Goal: Task Accomplishment & Management: Use online tool/utility

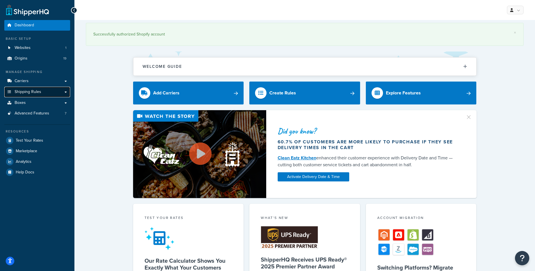
click at [30, 94] on span "Shipping Rules" at bounding box center [28, 92] width 27 height 5
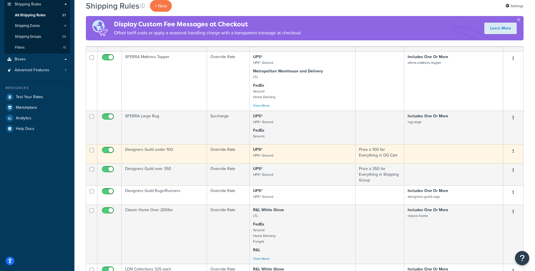
scroll to position [117, 0]
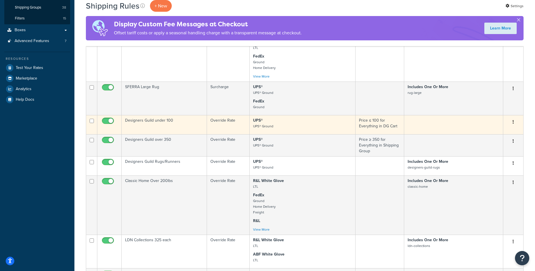
click at [181, 127] on td "Designers Guild under 100" at bounding box center [164, 124] width 85 height 19
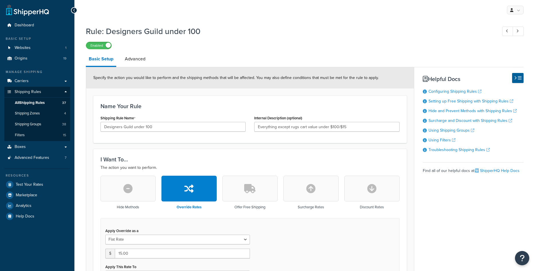
select select "SHIPPING_GROUP"
click at [34, 99] on link "All Shipping Rules 37" at bounding box center [37, 103] width 66 height 11
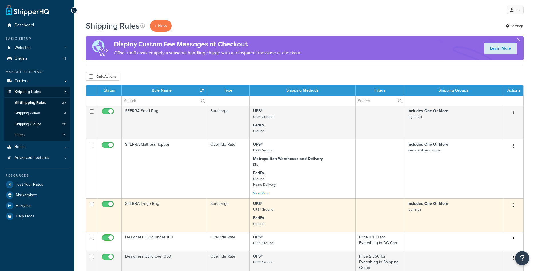
scroll to position [117, 0]
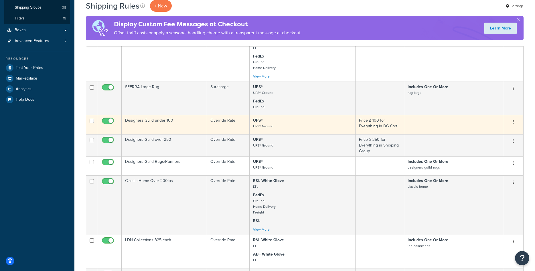
click at [107, 124] on input "checkbox" at bounding box center [109, 122] width 16 height 7
checkbox input "false"
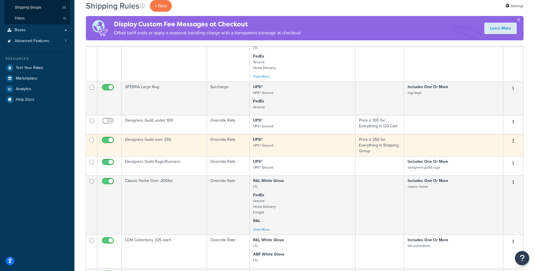
click at [109, 141] on input "checkbox" at bounding box center [109, 141] width 16 height 7
checkbox input "false"
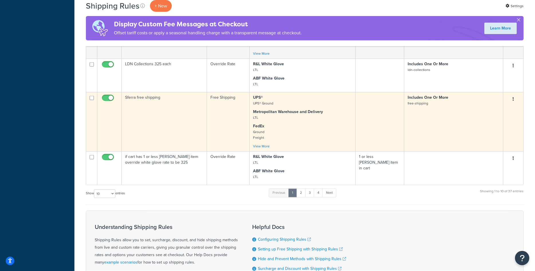
scroll to position [321, 0]
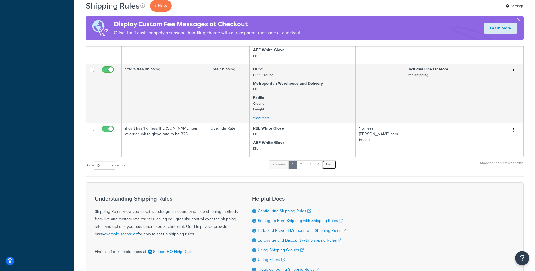
click at [326, 164] on link "Next" at bounding box center [330, 164] width 14 height 9
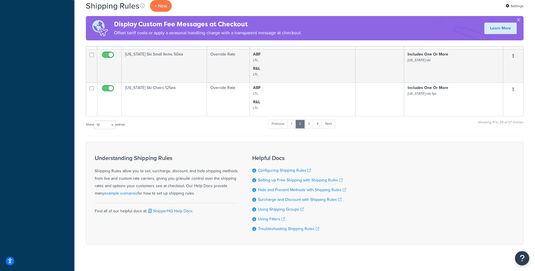
scroll to position [367, 0]
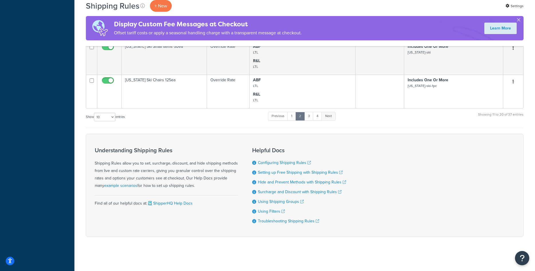
click at [330, 118] on link "Next" at bounding box center [329, 116] width 14 height 9
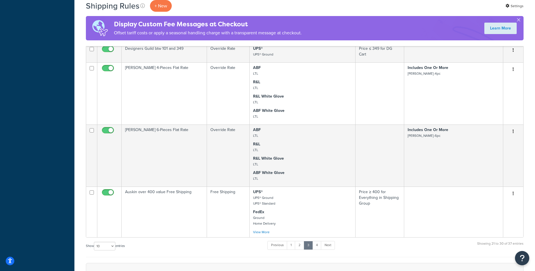
scroll to position [380, 0]
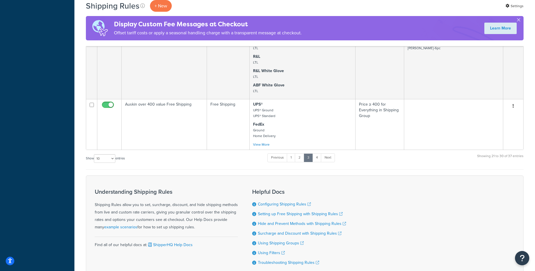
click at [337, 159] on div "Show 10 15 25 50 100 1000 entries Previous 1 2 3 4 Next Showing 21 to 30 of 37 …" at bounding box center [305, 161] width 438 height 17
click at [333, 159] on link "Next" at bounding box center [328, 158] width 14 height 9
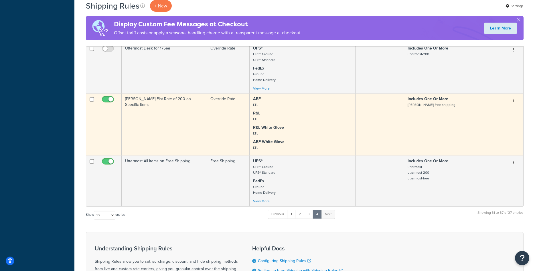
scroll to position [282, 0]
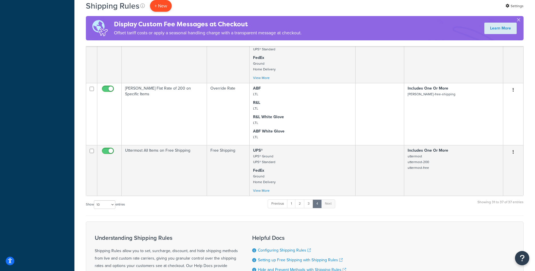
click at [163, 8] on p "+ New" at bounding box center [161, 6] width 22 height 12
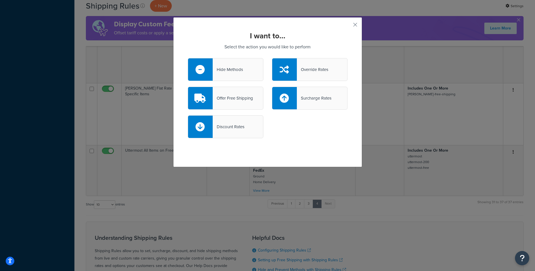
click at [307, 64] on div "Override Rates" at bounding box center [310, 69] width 76 height 23
click at [0, 0] on input "Override Rates" at bounding box center [0, 0] width 0 height 0
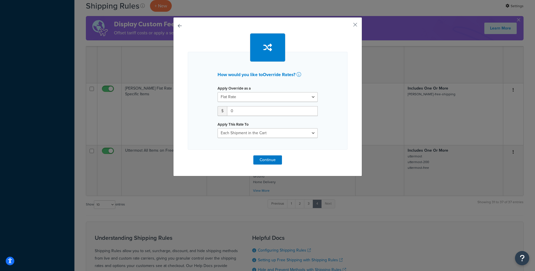
click at [188, 156] on button "button" at bounding box center [188, 156] width 0 height 0
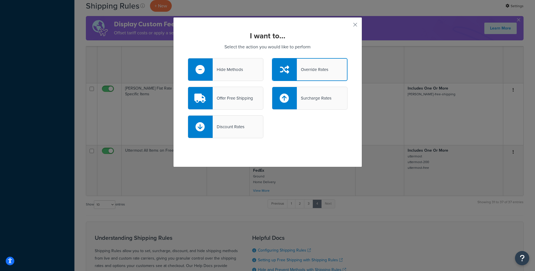
click at [235, 94] on div "Offer Free Shipping" at bounding box center [226, 98] width 76 height 23
click at [0, 0] on input "Offer Free Shipping" at bounding box center [0, 0] width 0 height 0
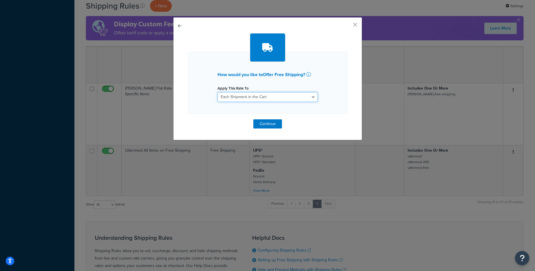
click at [218, 92] on select "Each Shipment in the Cart Each Origin in the Cart Each Shipping Group in the Ca…" at bounding box center [268, 97] width 100 height 10
select select "ITEM"
click option "Each Item within a Shipping Group" at bounding box center [0, 0] width 0 height 0
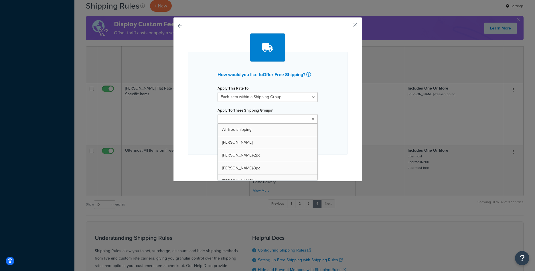
click at [248, 116] on input "Apply To These Shipping Groups" at bounding box center [244, 119] width 51 height 6
type input "des"
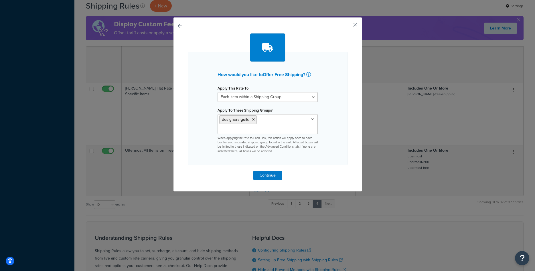
click at [193, 115] on div "How would you like to Offer Free Shipping ? Apply This Rate To Each Shipment in…" at bounding box center [268, 108] width 160 height 113
click at [276, 175] on button "Continue" at bounding box center [268, 175] width 29 height 9
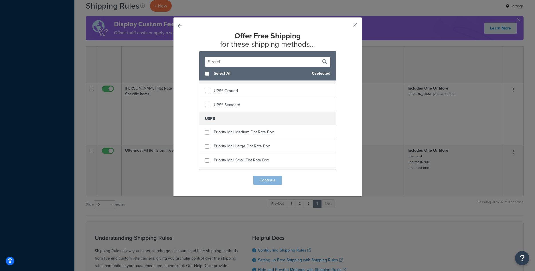
scroll to position [246, 0]
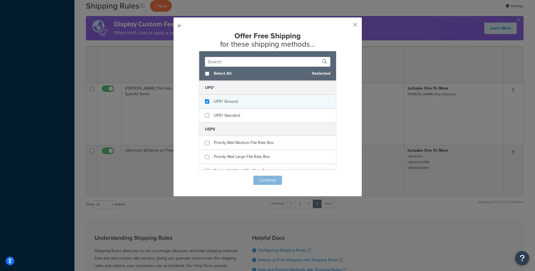
checkbox input "true"
click at [232, 103] on span "UPS® Ground" at bounding box center [226, 102] width 24 height 6
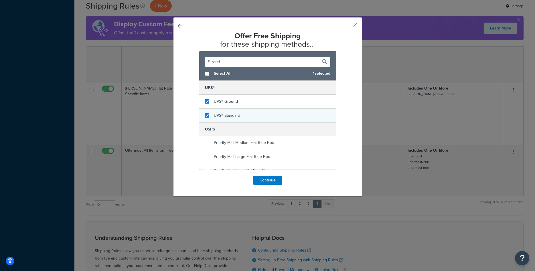
checkbox input "true"
click at [234, 114] on span "UPS® Standard" at bounding box center [227, 116] width 26 height 6
click at [268, 180] on button "Continue" at bounding box center [268, 180] width 29 height 9
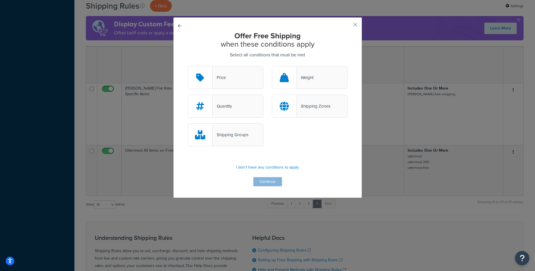
click at [247, 142] on div "Shipping Groups" at bounding box center [226, 134] width 76 height 23
click at [0, 0] on input "Shipping Groups" at bounding box center [0, 0] width 0 height 0
click at [272, 188] on div "Offer Free Shipping when these conditions apply Select all conditions that must…" at bounding box center [267, 107] width 189 height 181
click at [273, 180] on button "Continue" at bounding box center [268, 181] width 29 height 9
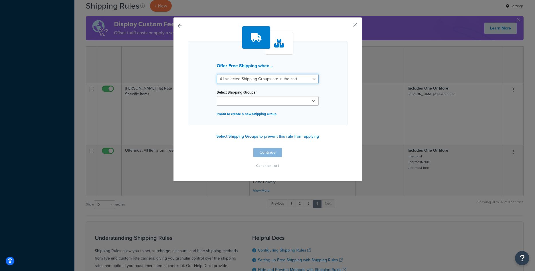
click at [217, 74] on select "All selected Shipping Groups are in the cart Any selected Shipping Groups are i…" at bounding box center [268, 79] width 102 height 10
select select "any"
click option "Any selected Shipping Groups are in the cart" at bounding box center [0, 0] width 0 height 0
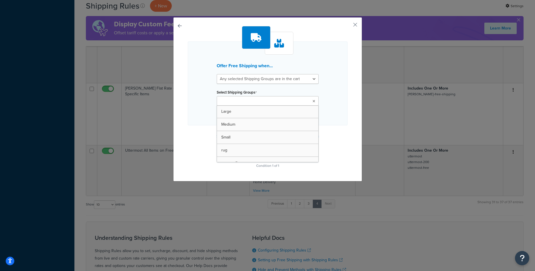
click at [248, 103] on input "Select Shipping Groups" at bounding box center [244, 101] width 51 height 6
click at [249, 101] on input "fre" at bounding box center [244, 101] width 51 height 6
type input "de"
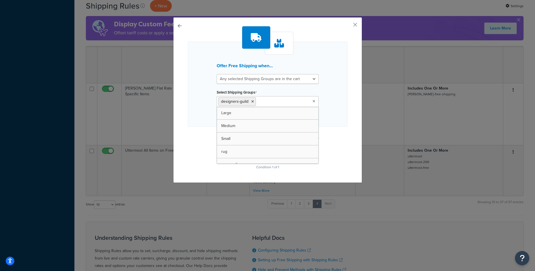
click at [321, 115] on div "Offer Free Shipping when... All selected Shipping Groups are in the cart Any se…" at bounding box center [268, 84] width 160 height 85
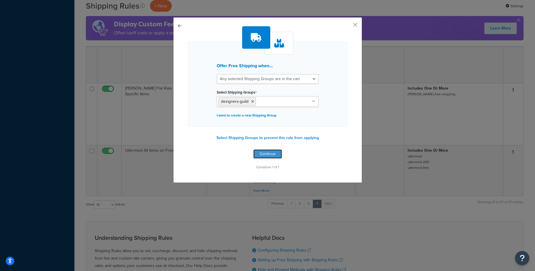
click at [268, 159] on button "Continue" at bounding box center [268, 154] width 29 height 9
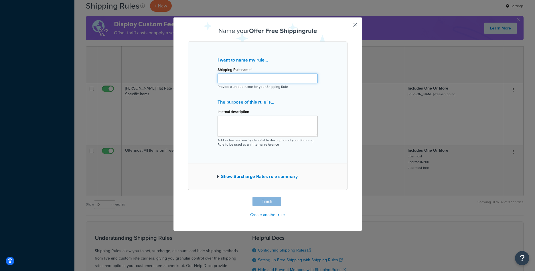
click at [254, 81] on input "Shipping Rule name *" at bounding box center [268, 79] width 100 height 10
type input "Designers Guild All Item Free Shipping"
type textarea "Excluding Rugs and Runners"
click at [272, 200] on button "Finish" at bounding box center [267, 201] width 29 height 9
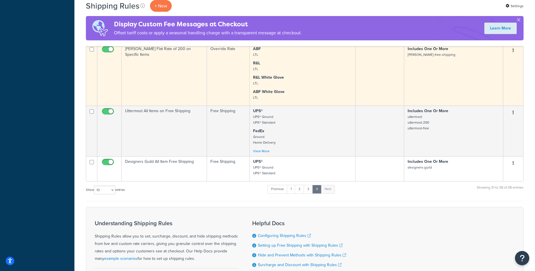
scroll to position [394, 0]
